Goal: Task Accomplishment & Management: Complete application form

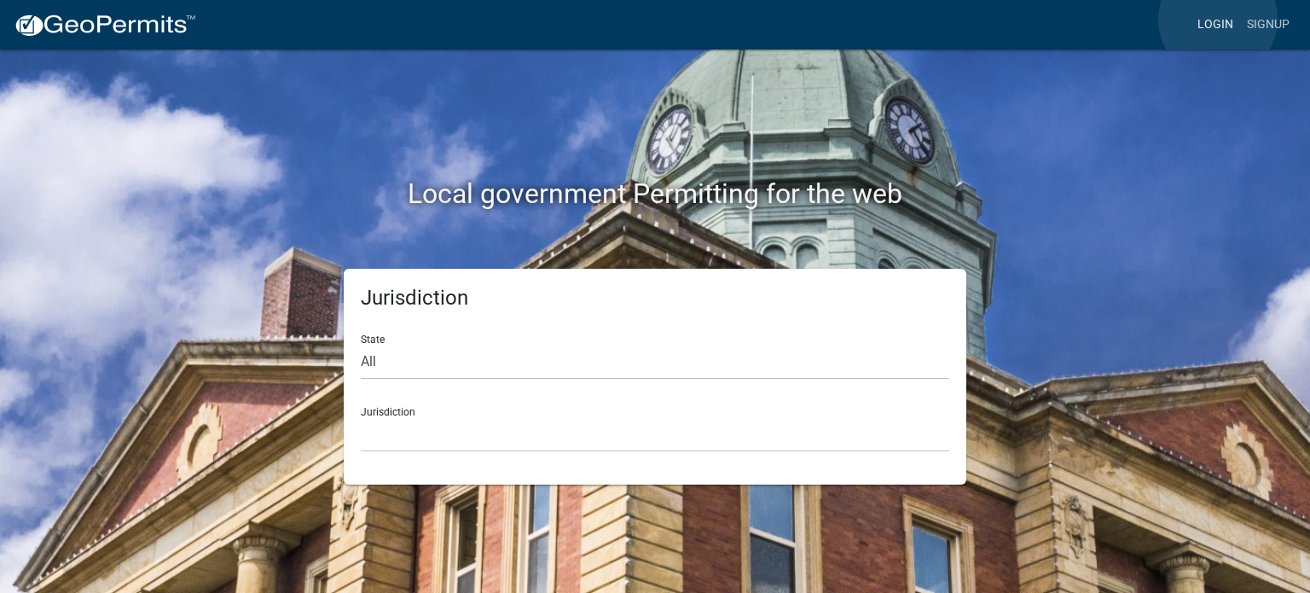
click at [1217, 20] on link "Login" at bounding box center [1214, 25] width 49 height 32
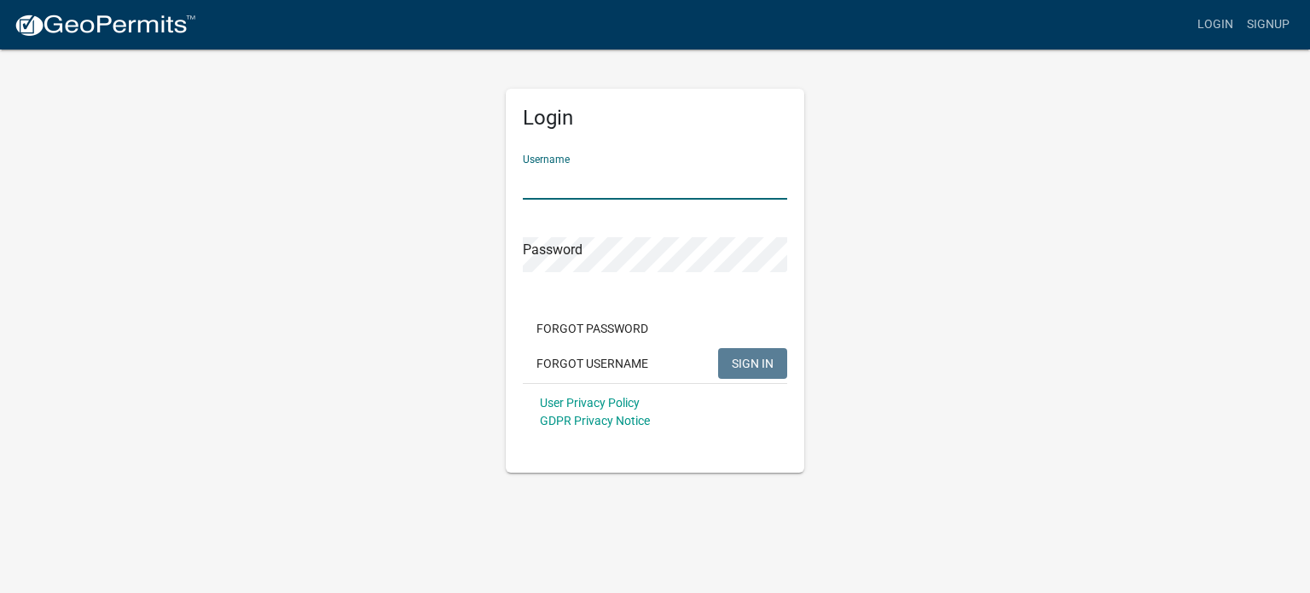
click at [575, 171] on input "Username" at bounding box center [655, 182] width 264 height 35
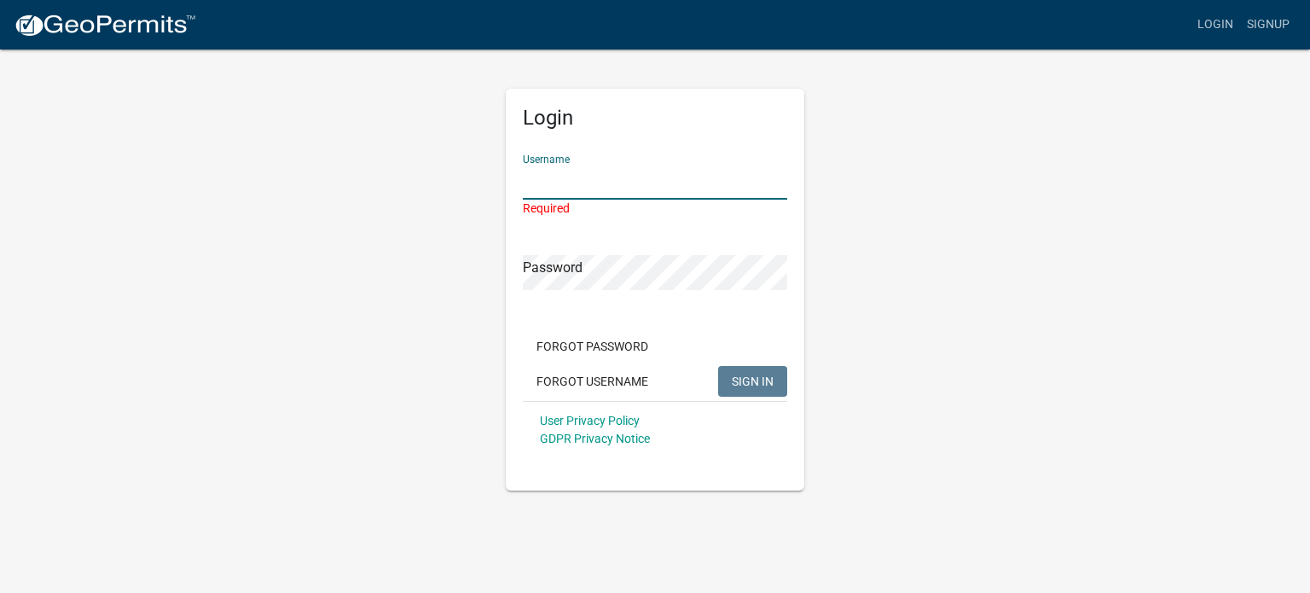
type input "[PERSON_NAME][EMAIL_ADDRESS][DOMAIN_NAME]"
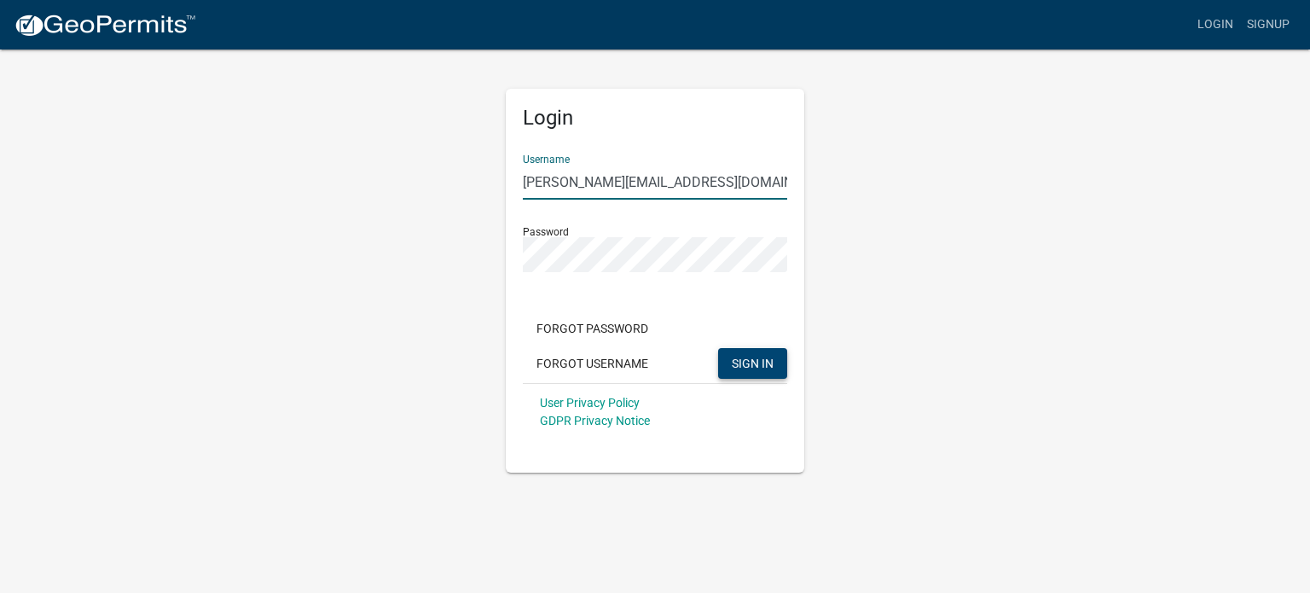
click at [758, 348] on button "SIGN IN" at bounding box center [752, 363] width 69 height 31
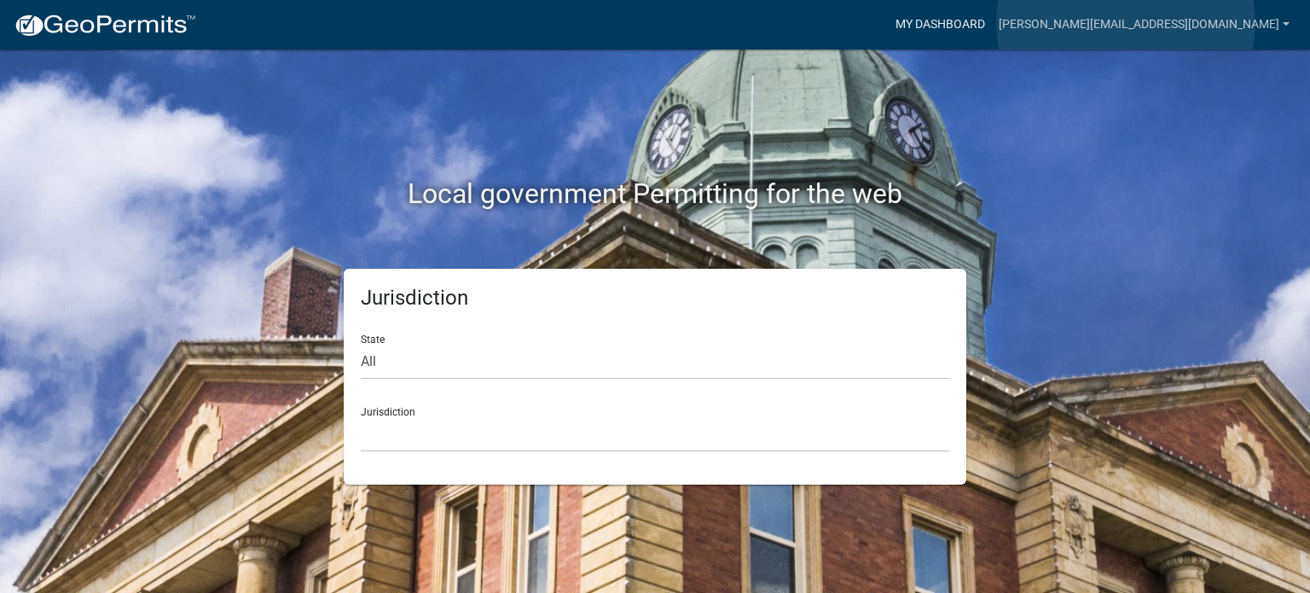
click at [992, 23] on link "My Dashboard" at bounding box center [939, 25] width 103 height 32
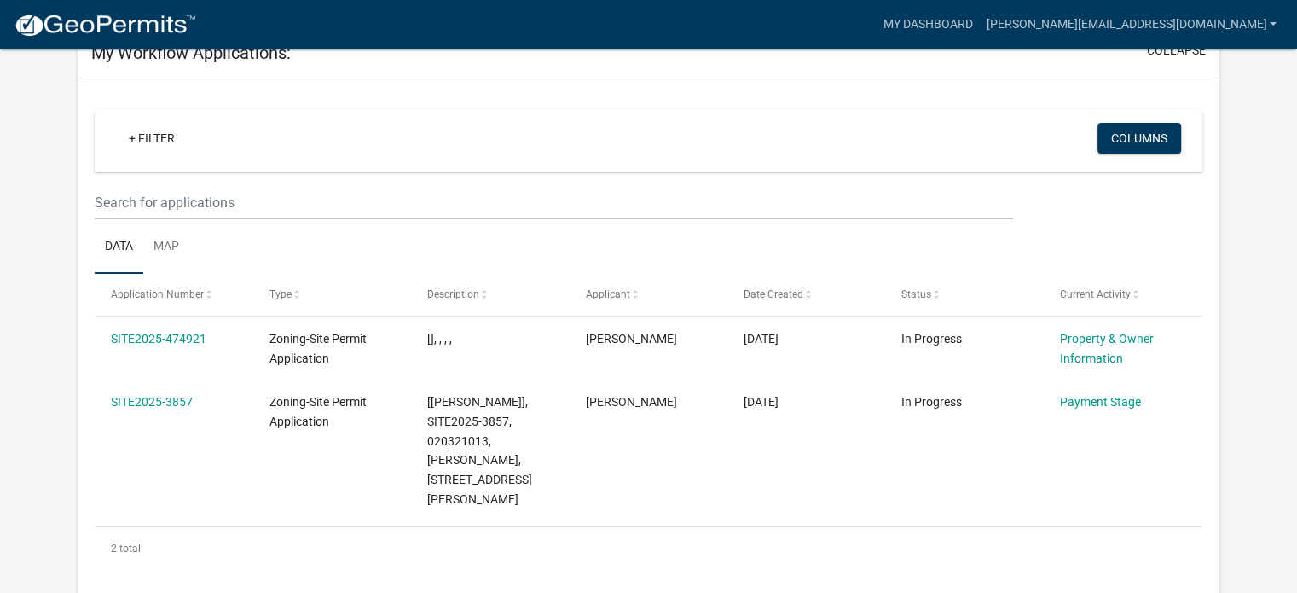
scroll to position [171, 0]
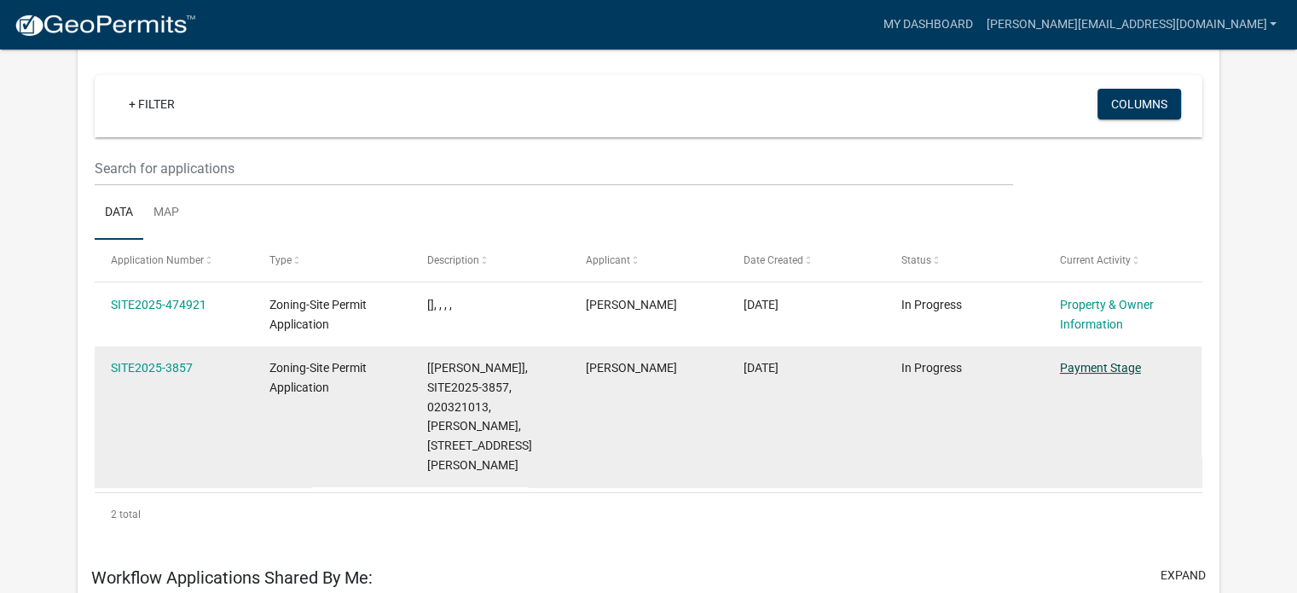
click at [1115, 370] on link "Payment Stage" at bounding box center [1100, 368] width 81 height 14
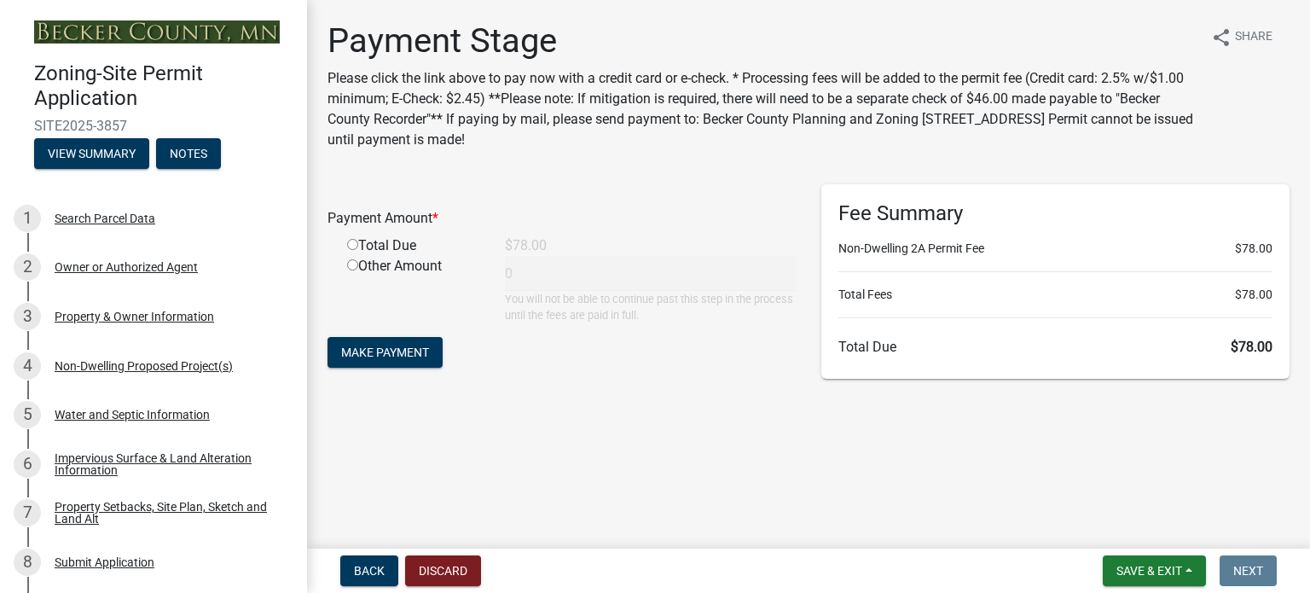
click at [351, 248] on input "radio" at bounding box center [352, 244] width 11 height 11
radio input "true"
type input "78"
click at [402, 354] on span "Make Payment" at bounding box center [385, 352] width 88 height 14
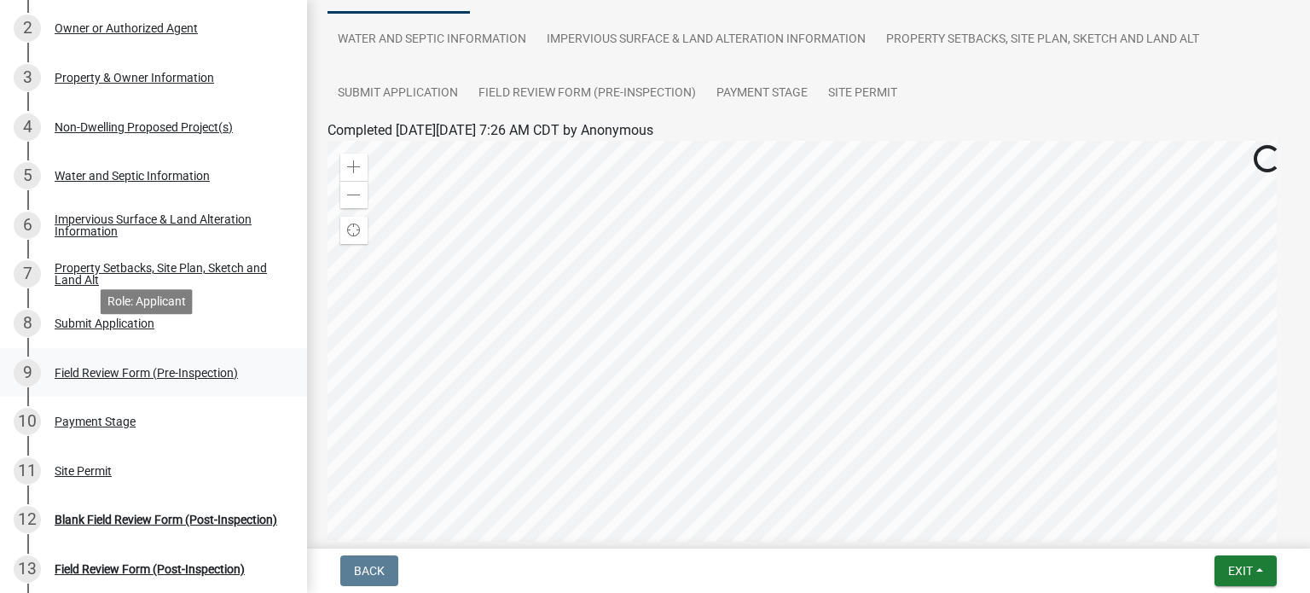
scroll to position [341, 0]
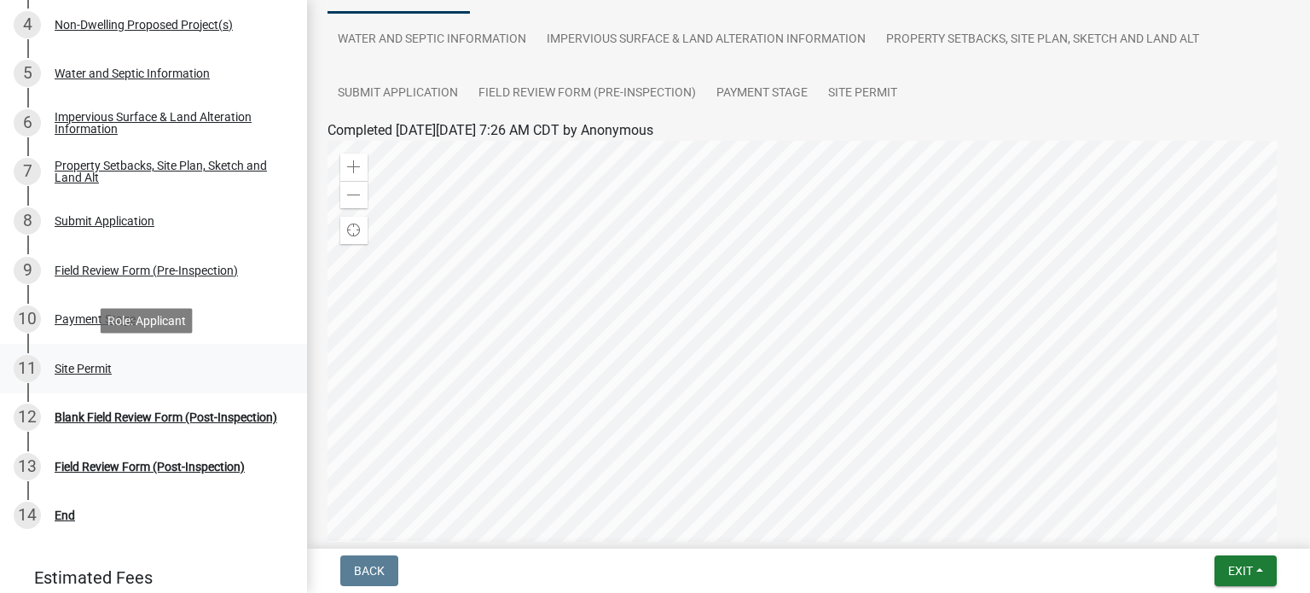
click at [82, 364] on div "Site Permit" at bounding box center [83, 368] width 57 height 12
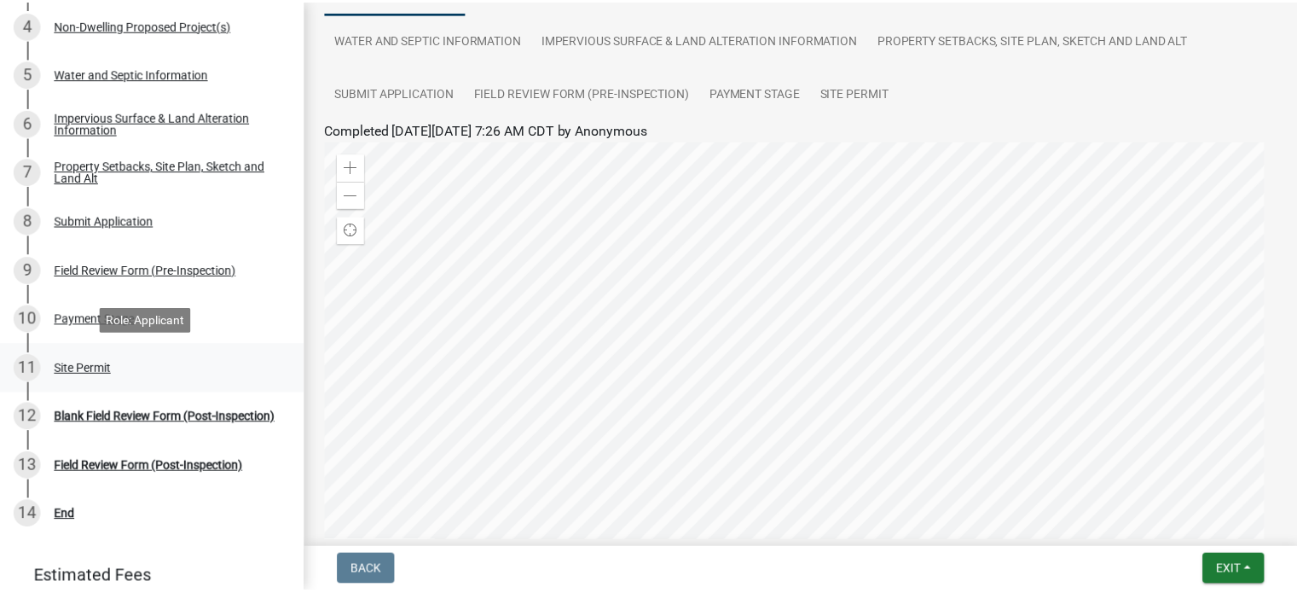
scroll to position [0, 0]
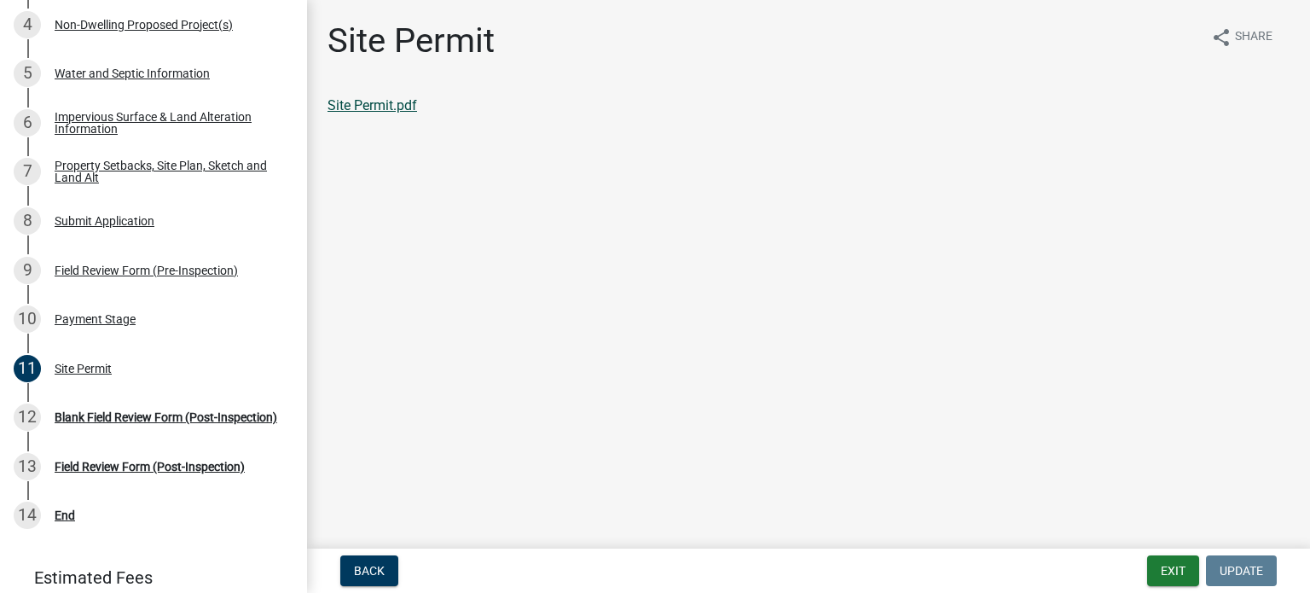
click at [385, 103] on link "Site Permit.pdf" at bounding box center [372, 105] width 90 height 16
click at [99, 414] on div "Blank Field Review Form (Post-Inspection)" at bounding box center [166, 417] width 223 height 12
click at [1168, 564] on button "Exit" at bounding box center [1173, 570] width 52 height 31
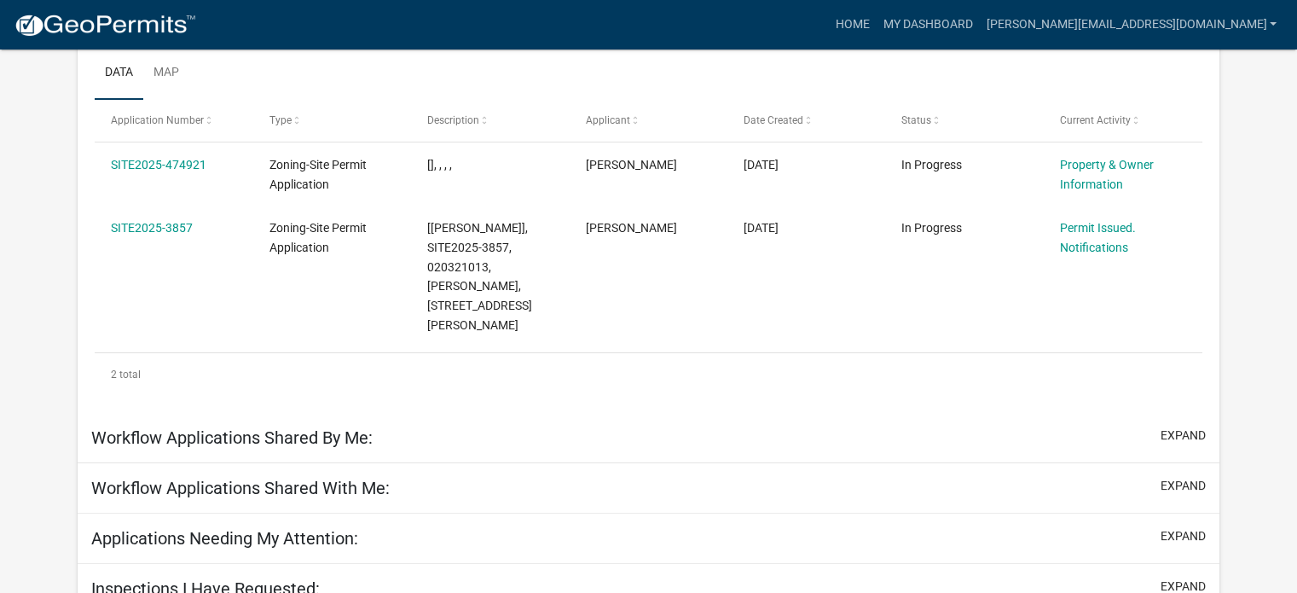
scroll to position [280, 0]
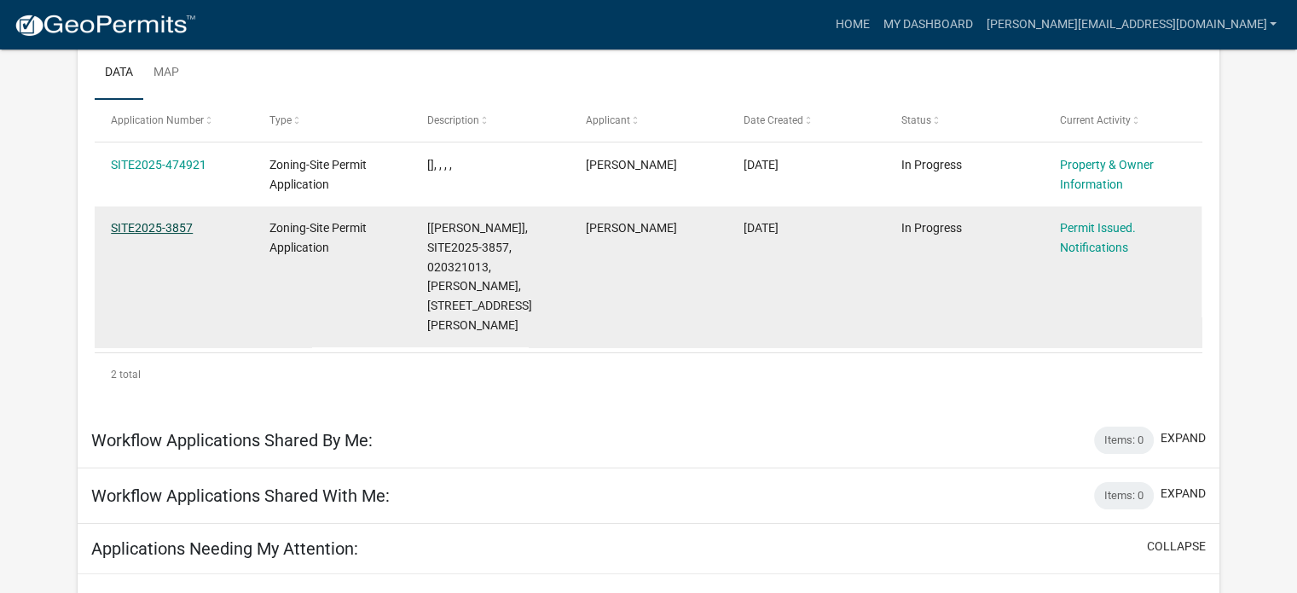
click at [153, 227] on link "SITE2025-3857" at bounding box center [152, 228] width 82 height 14
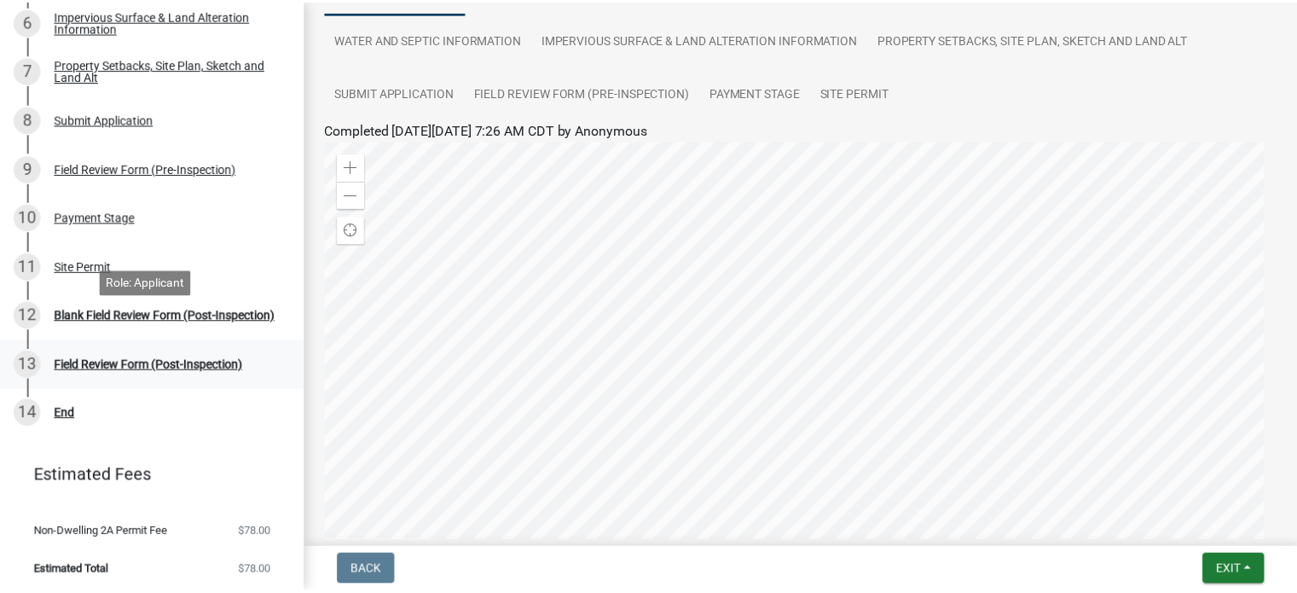
scroll to position [447, 0]
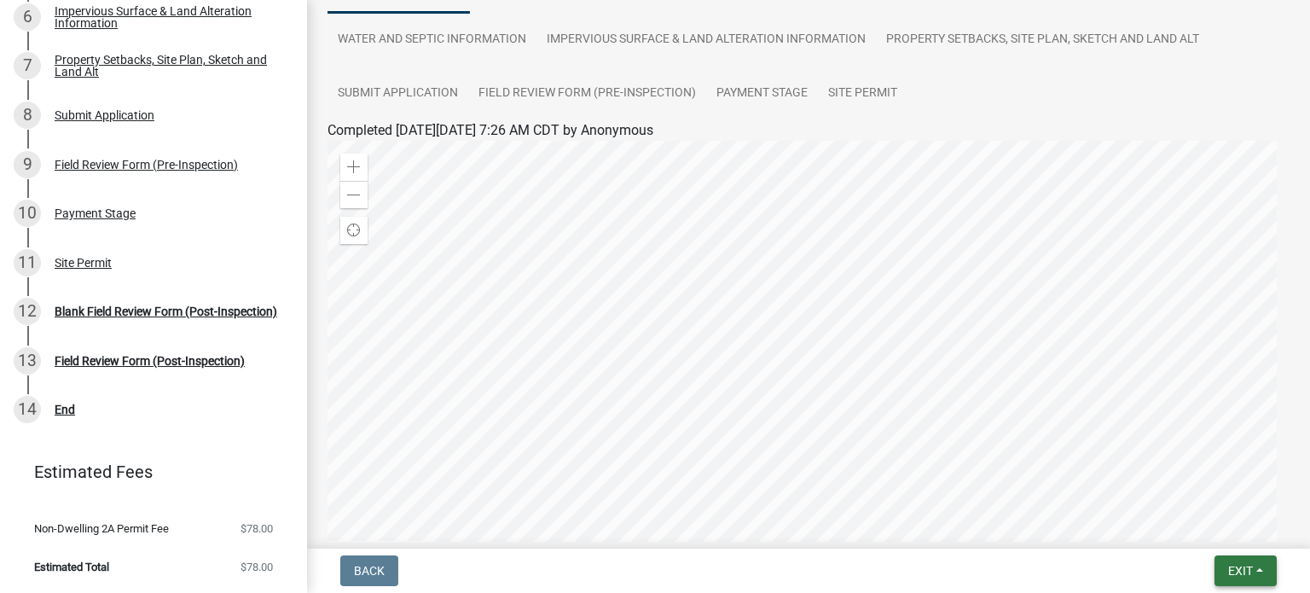
click at [1228, 568] on span "Exit" at bounding box center [1240, 571] width 25 height 14
click at [1185, 532] on button "Save & Exit" at bounding box center [1209, 526] width 136 height 41
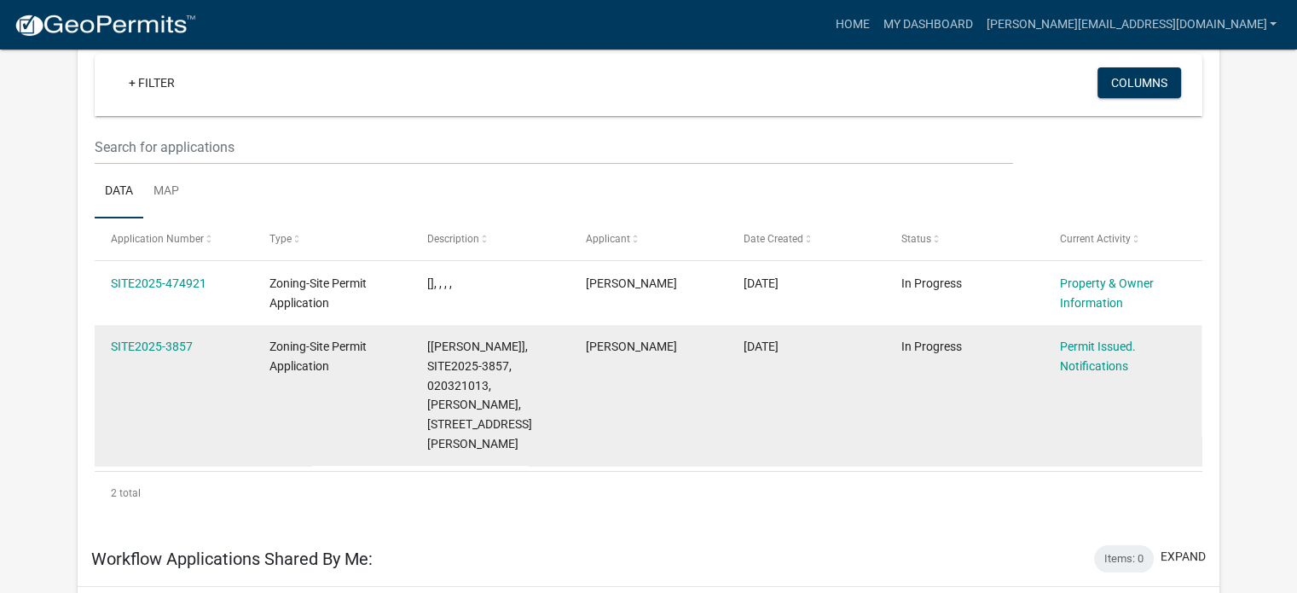
scroll to position [226, 0]
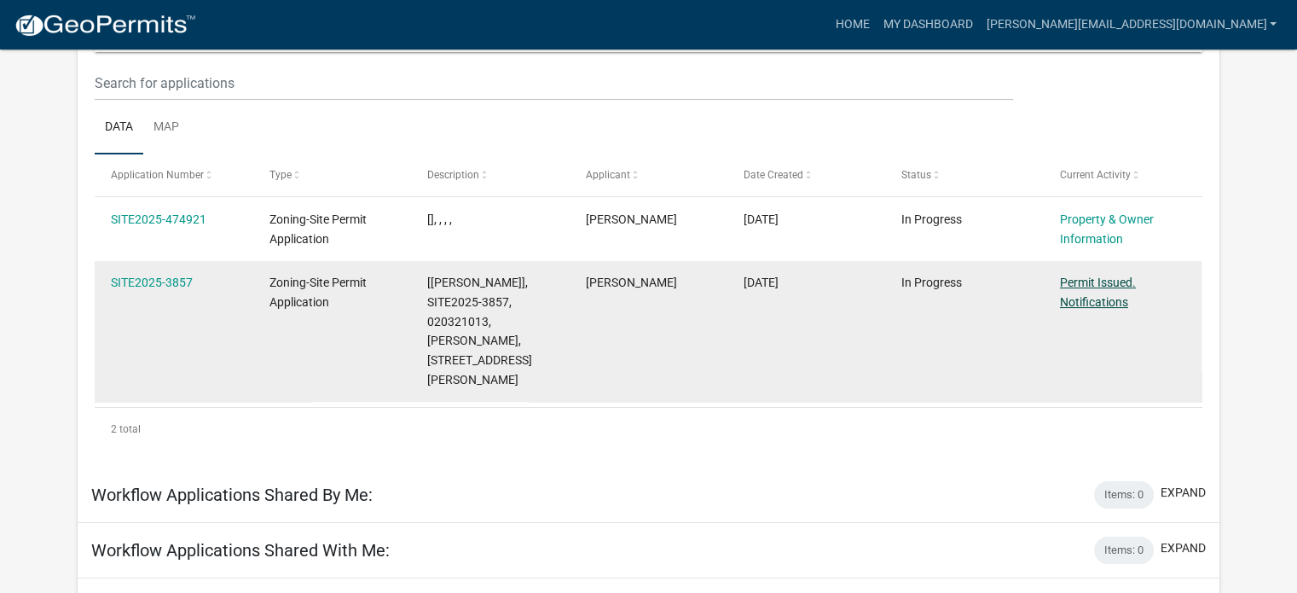
click at [1087, 299] on link "Permit Issued. Notifications" at bounding box center [1098, 291] width 76 height 33
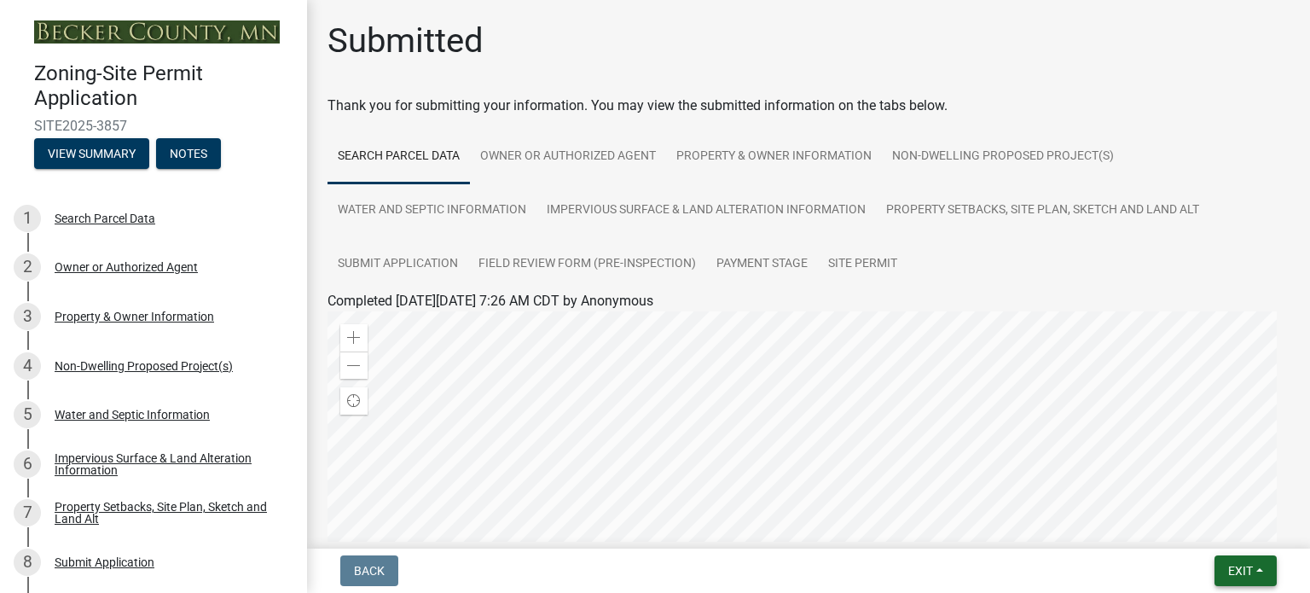
click at [1236, 572] on span "Exit" at bounding box center [1240, 571] width 25 height 14
click at [1194, 529] on button "Save & Exit" at bounding box center [1209, 526] width 136 height 41
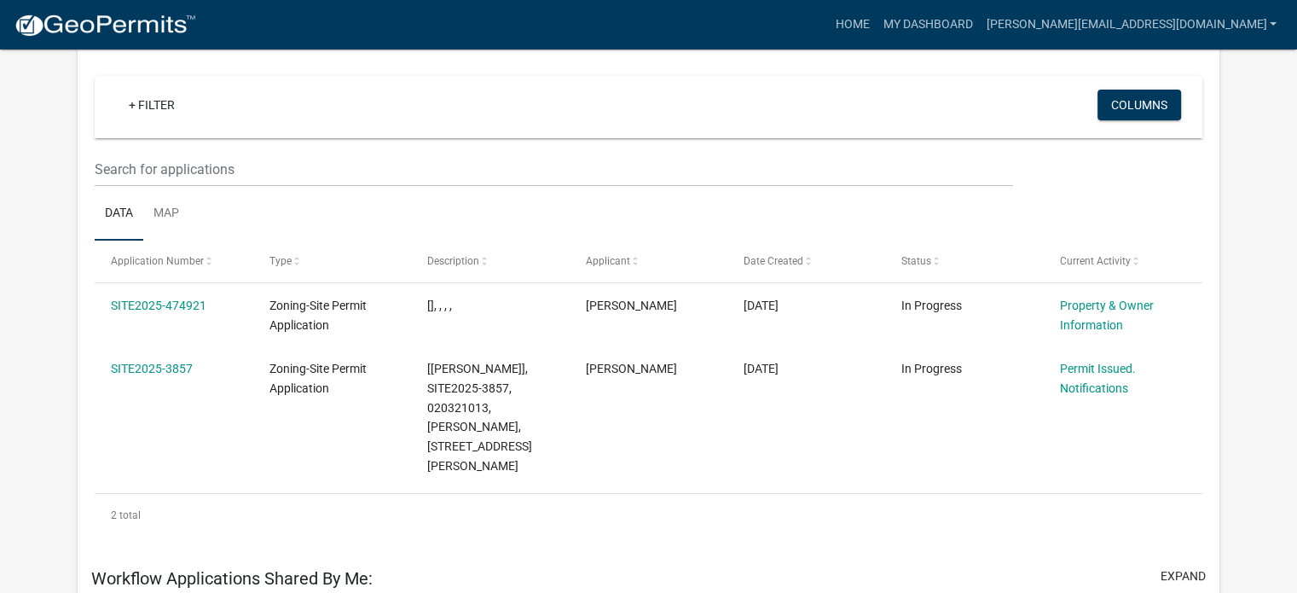
scroll to position [171, 0]
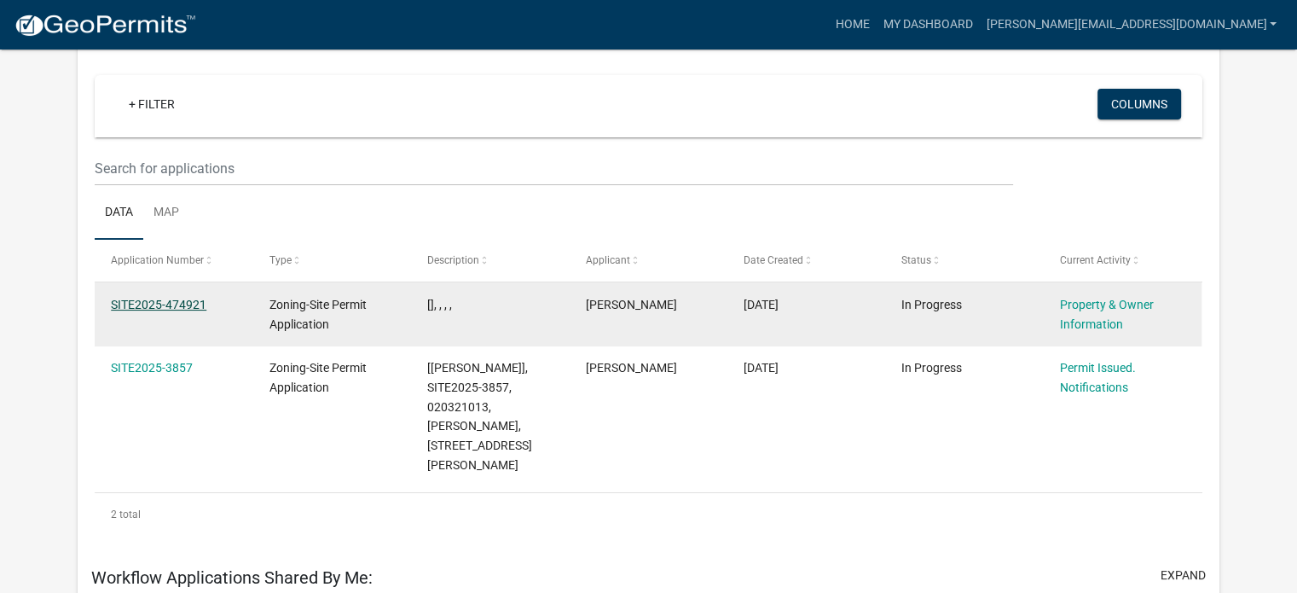
click at [153, 306] on link "SITE2025-474921" at bounding box center [158, 305] width 95 height 14
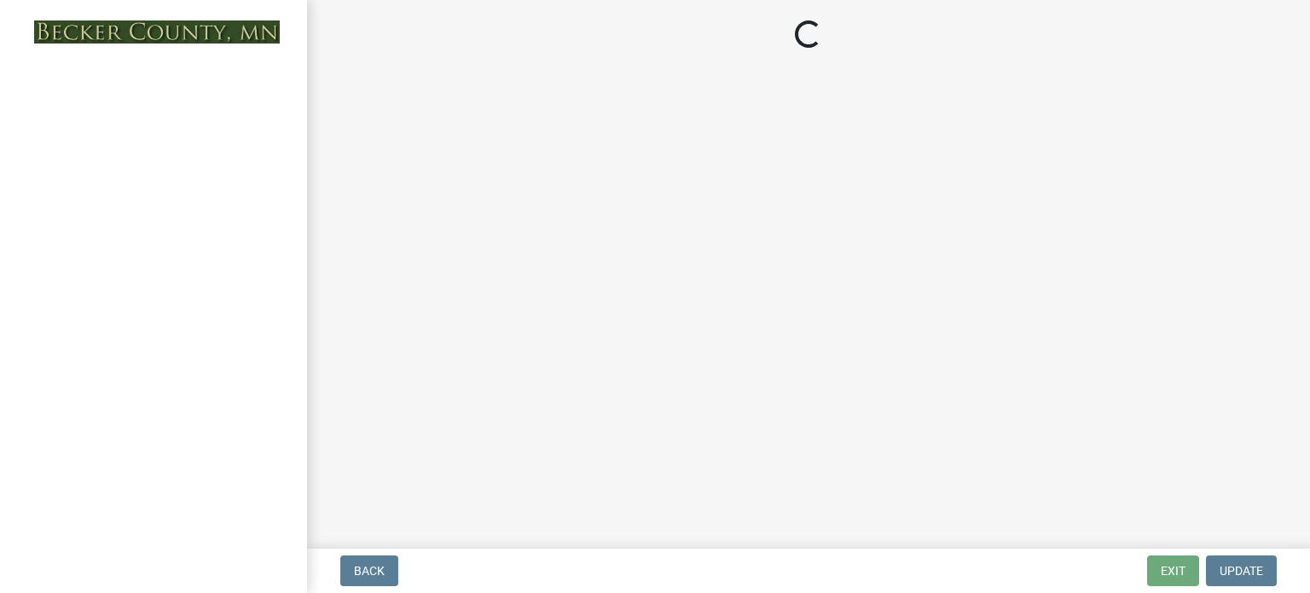
select select "85fc75ff-0121-4ad4-a39b-9ebe8e4a222b"
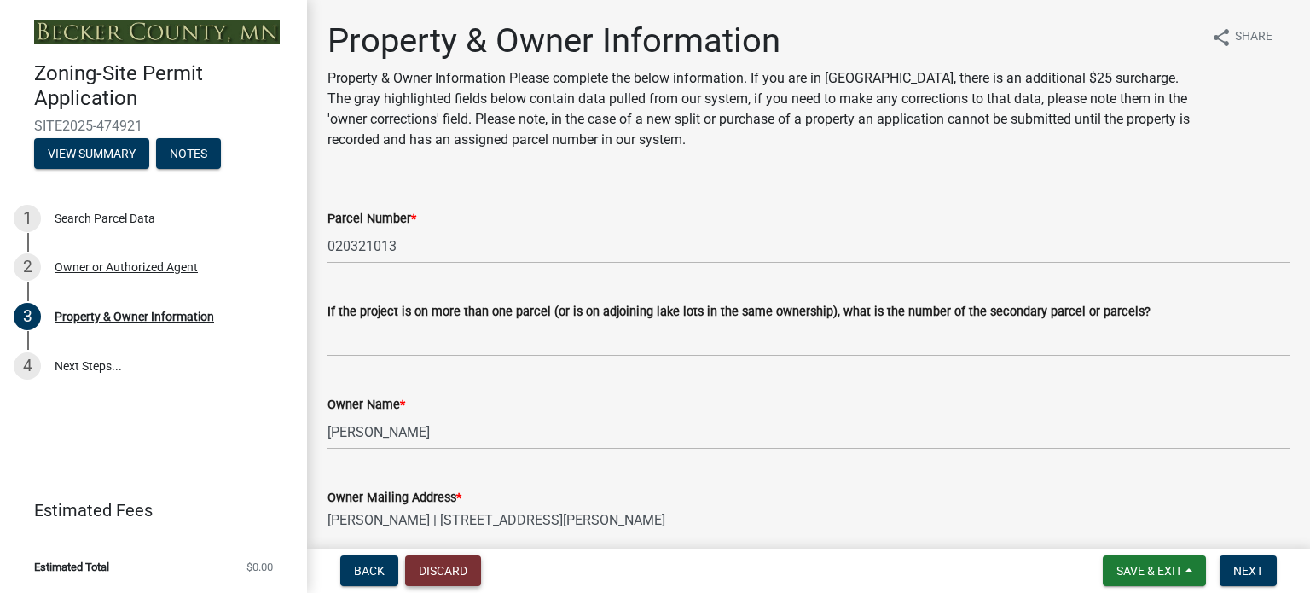
click at [460, 575] on button "Discard" at bounding box center [443, 570] width 76 height 31
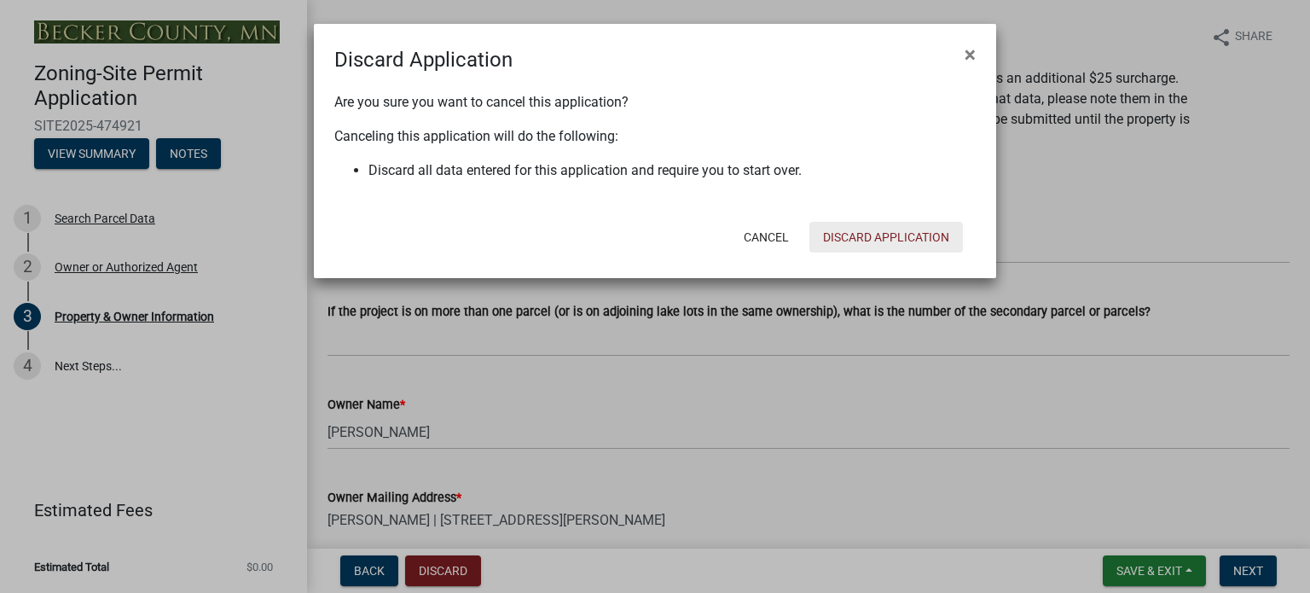
click at [865, 235] on button "Discard Application" at bounding box center [885, 237] width 153 height 31
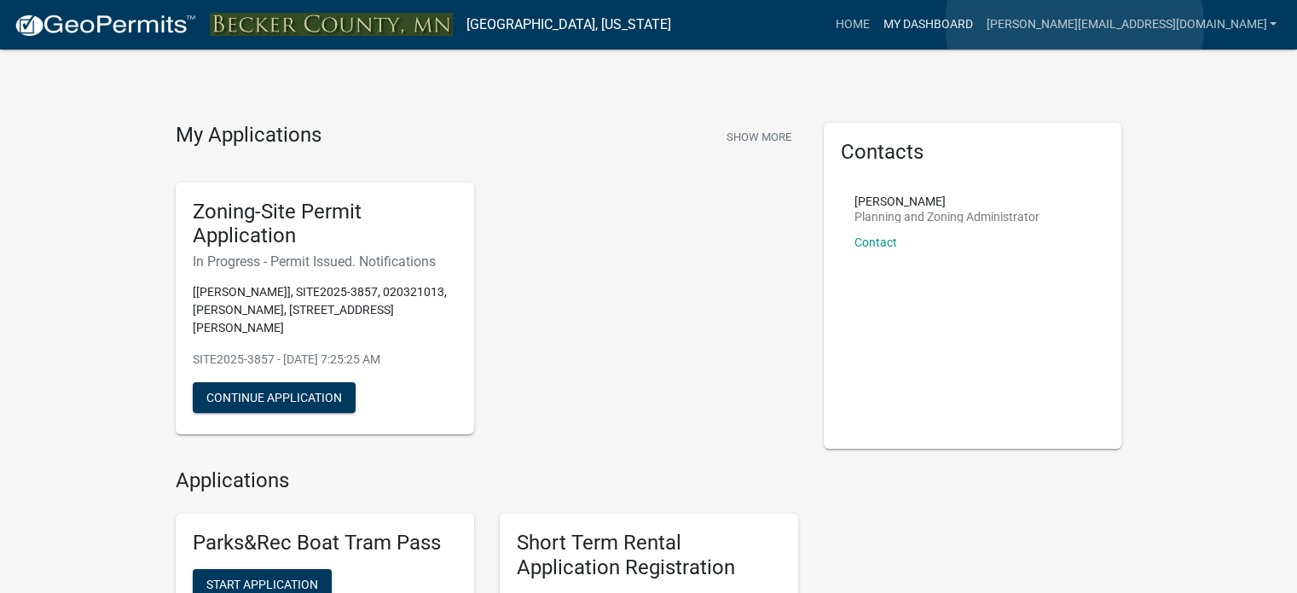
click at [979, 25] on link "My Dashboard" at bounding box center [927, 25] width 103 height 32
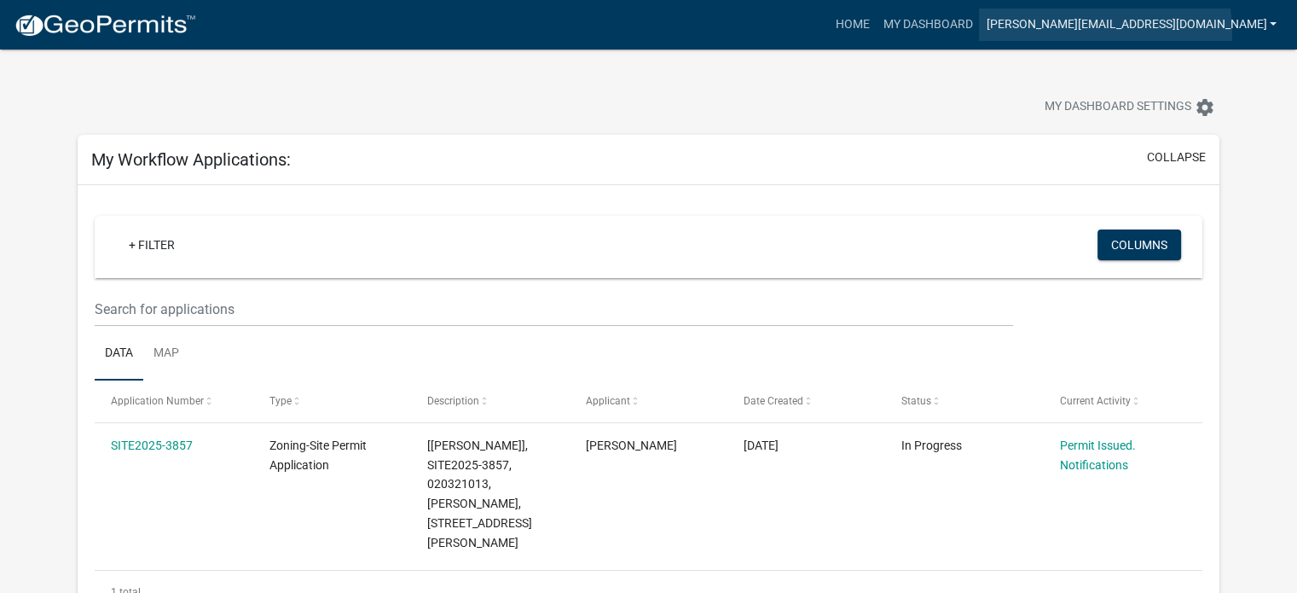
click at [1235, 32] on link "[PERSON_NAME][EMAIL_ADDRESS][DOMAIN_NAME]" at bounding box center [1131, 25] width 304 height 32
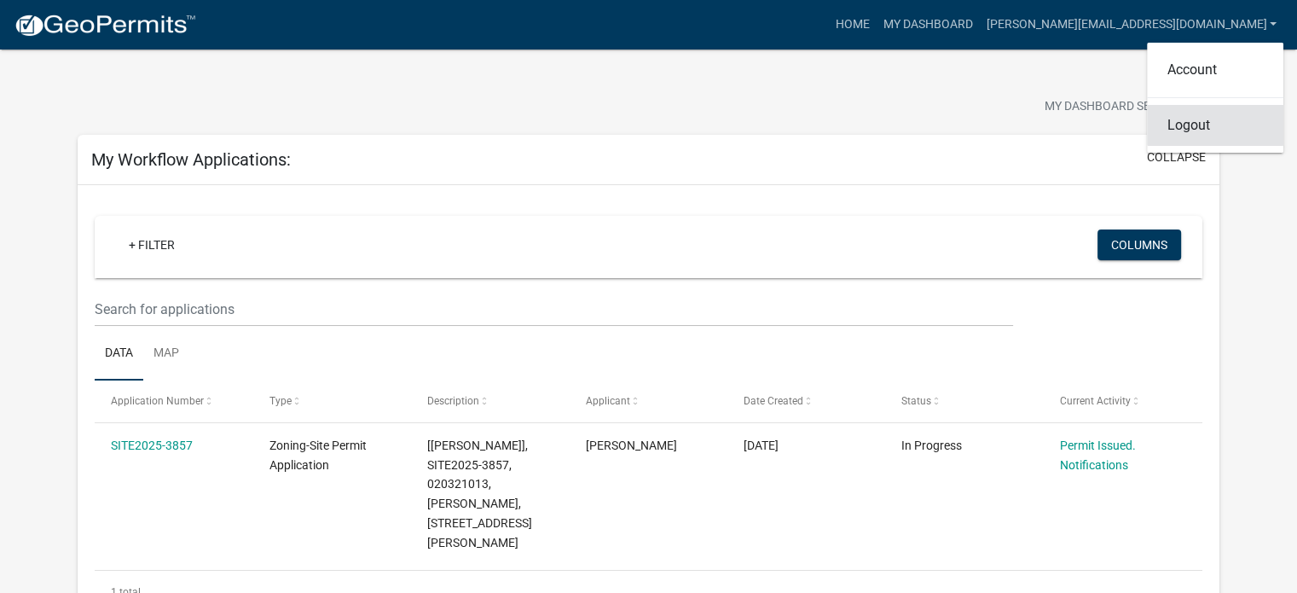
click at [1199, 125] on link "Logout" at bounding box center [1215, 125] width 136 height 41
